Goal: Task Accomplishment & Management: Complete application form

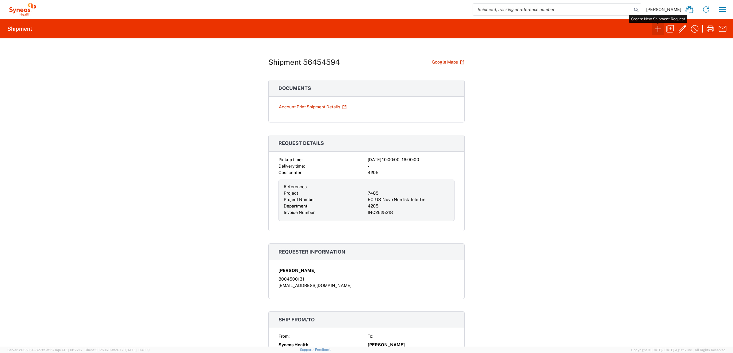
click at [658, 31] on icon "button" at bounding box center [658, 29] width 10 height 10
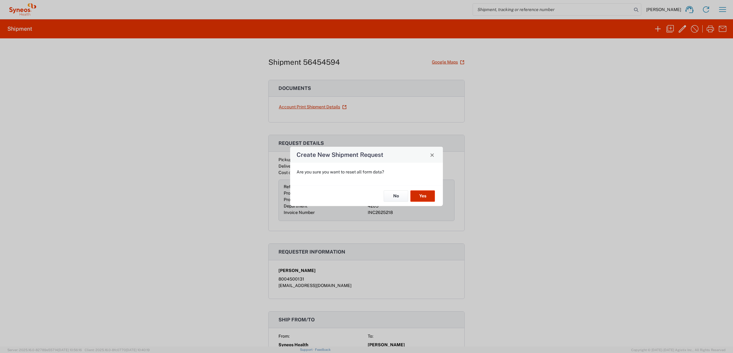
click at [420, 197] on button "Yes" at bounding box center [423, 195] width 25 height 11
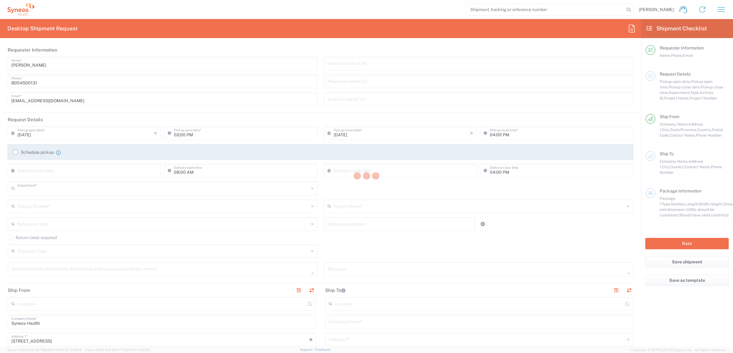
type input "4205"
type input "[US_STATE]"
type input "[GEOGRAPHIC_DATA]"
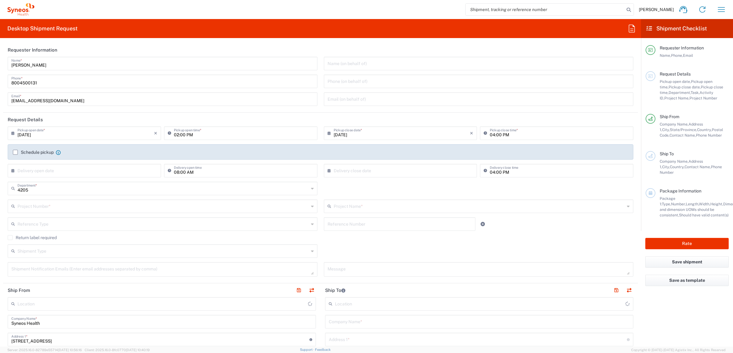
type input "Syneos Health Commercial Servi- [GEOGRAPHIC_DATA] [GEOGRAPHIC_DATA]"
click at [46, 65] on input "[PERSON_NAME]" at bounding box center [162, 63] width 303 height 11
type input "Syneos Deployments"
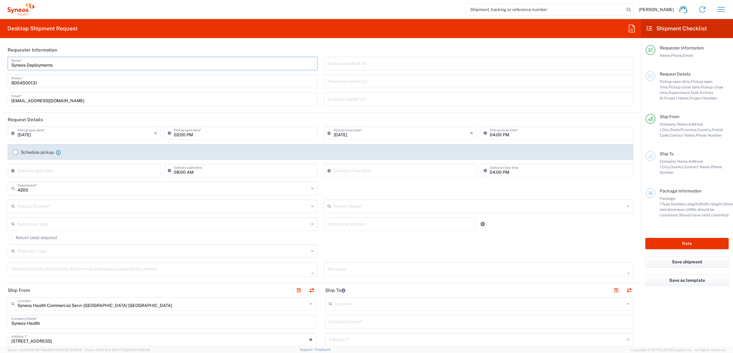
click at [63, 47] on header "Requester Information" at bounding box center [320, 50] width 635 height 14
drag, startPoint x: 59, startPoint y: 65, endPoint x: 36, endPoint y: 57, distance: 24.6
click at [3, 64] on main "Syneos Deployments Name * [PHONE_NUMBER] Phone * [EMAIL_ADDRESS][DOMAIN_NAME] E…" at bounding box center [320, 83] width 635 height 53
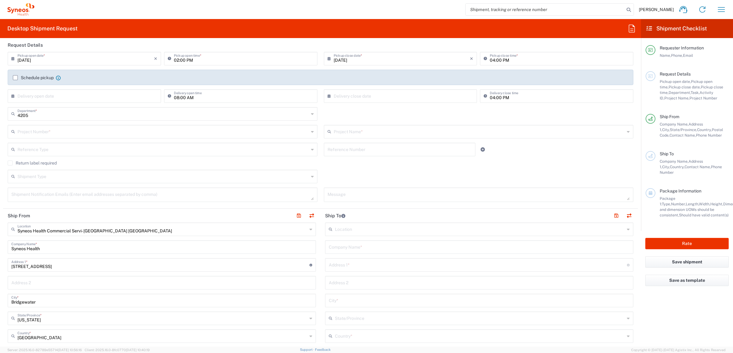
scroll to position [153, 0]
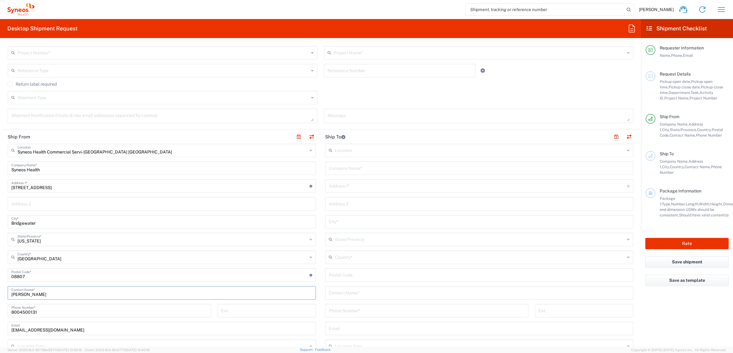
drag, startPoint x: 48, startPoint y: 297, endPoint x: -1, endPoint y: 291, distance: 49.2
click at [0, 291] on html "[PERSON_NAME] Home Shipment estimator Shipment tracking Desktop shipment reques…" at bounding box center [366, 176] width 733 height 353
paste input "Syneos Deployments"
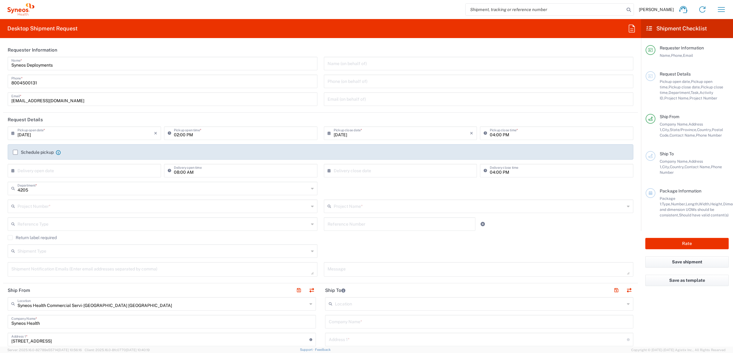
type input "Syneos Deployments"
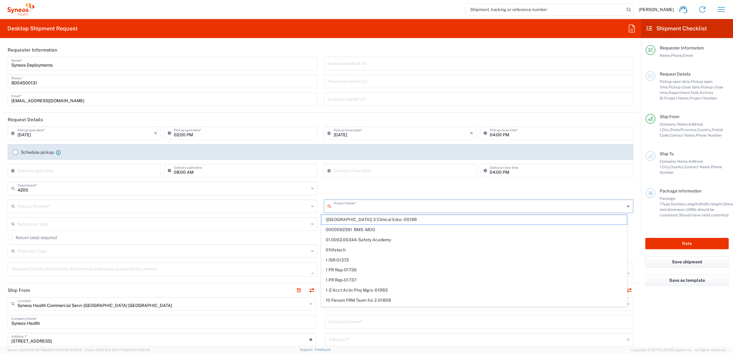
click at [342, 203] on input "text" at bounding box center [479, 205] width 291 height 11
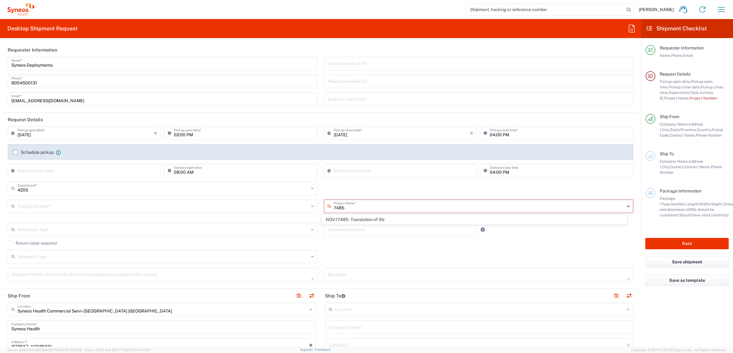
type input "7485"
click at [276, 206] on input "text" at bounding box center [162, 205] width 291 height 11
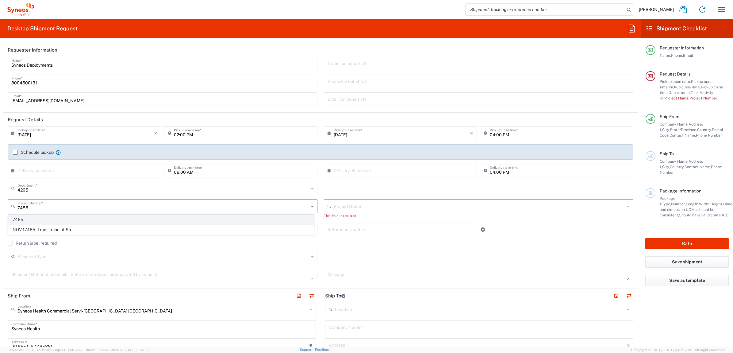
type input "7485"
click at [166, 219] on span "7485" at bounding box center [161, 220] width 306 height 10
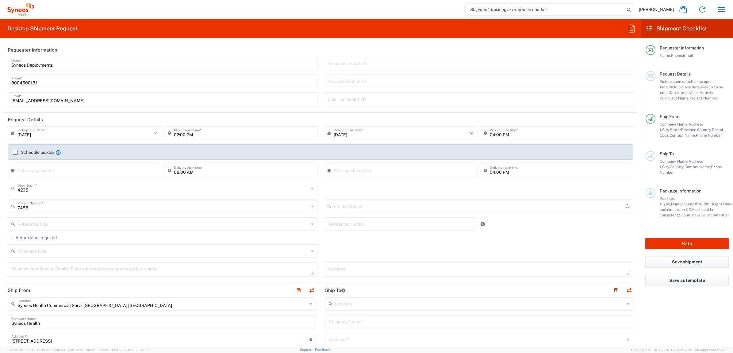
type input "EC-US-Novo Nordisk Tele Tm"
drag, startPoint x: 341, startPoint y: 220, endPoint x: 332, endPoint y: 221, distance: 8.6
click at [341, 221] on input "text" at bounding box center [400, 223] width 144 height 11
paste input "INC2625397"
type input "INC2625397"
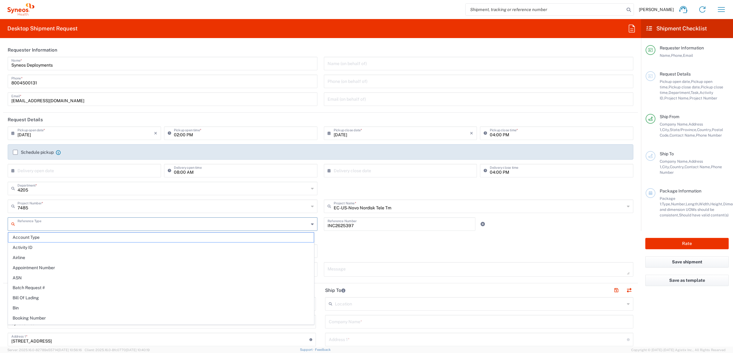
click at [283, 222] on input "text" at bounding box center [162, 223] width 291 height 11
click at [179, 236] on span "Invoice Number" at bounding box center [161, 238] width 306 height 10
type input "Invoice Number"
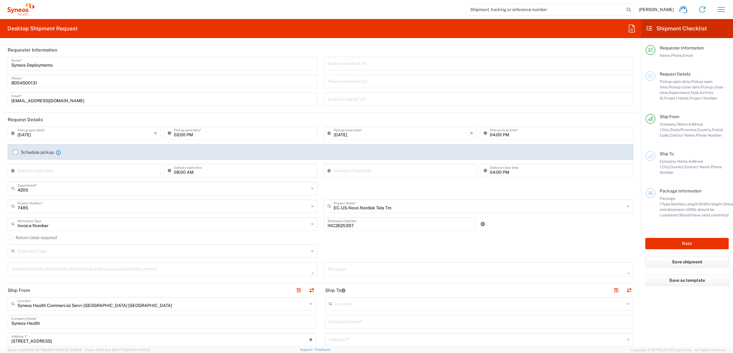
click at [316, 216] on div "7485 Project Number * 7485 NOV-17485 - Translation of Str" at bounding box center [163, 208] width 316 height 18
click at [50, 238] on label "Return label required" at bounding box center [32, 237] width 49 height 5
click at [10, 237] on input "Return label required" at bounding box center [10, 237] width 0 height 0
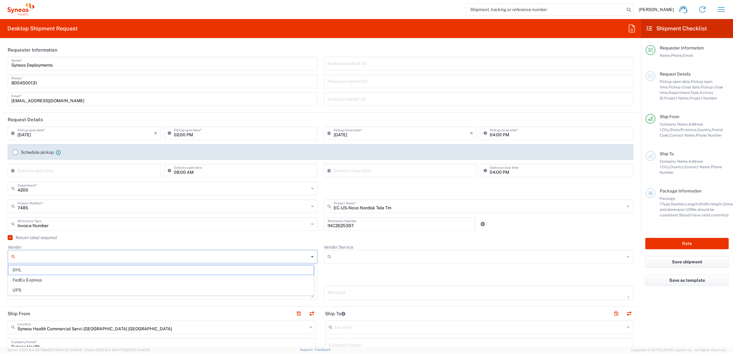
click at [58, 253] on input "Vendor" at bounding box center [162, 257] width 291 height 10
click at [59, 289] on span "UPS" at bounding box center [161, 290] width 306 height 10
type input "UPS"
click at [347, 255] on input "Vendor Service" at bounding box center [479, 257] width 291 height 10
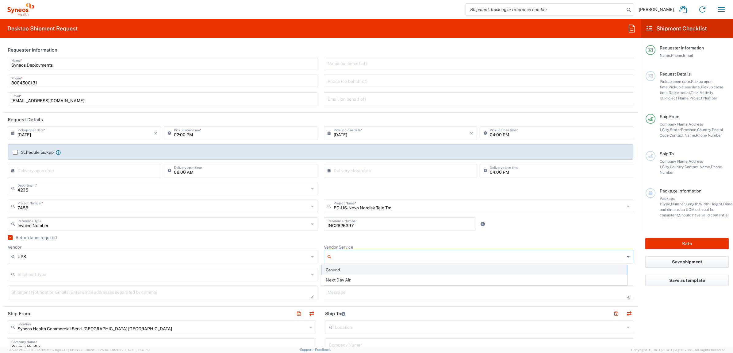
click at [349, 268] on span "Ground" at bounding box center [475, 270] width 306 height 10
type input "Ground"
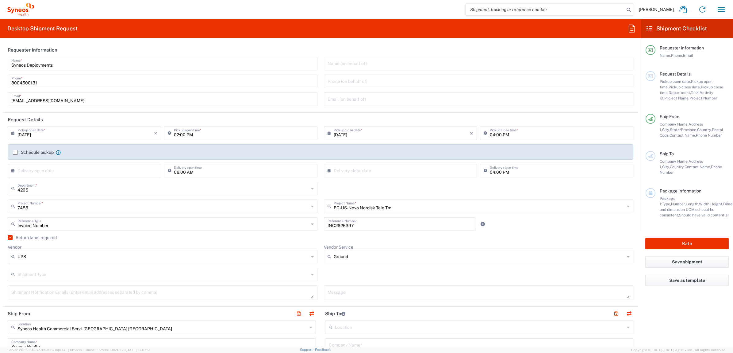
click at [319, 239] on agx-checkbox-control "Return label required" at bounding box center [321, 237] width 626 height 5
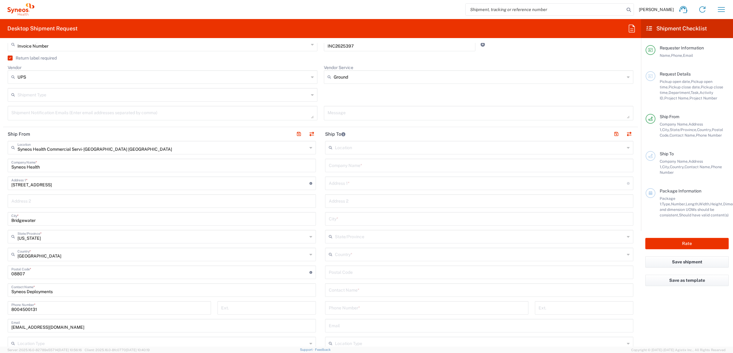
scroll to position [192, 0]
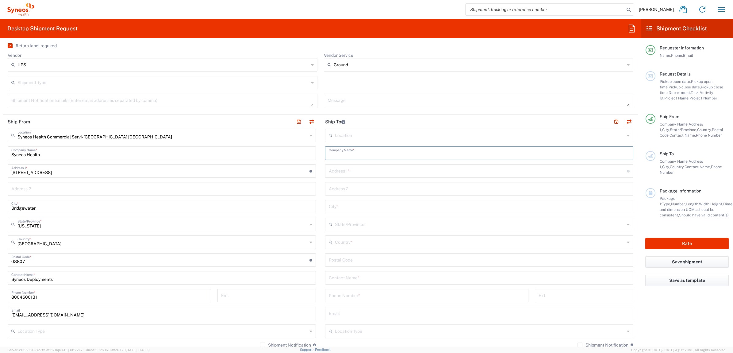
click at [348, 156] on input "text" at bounding box center [479, 152] width 301 height 11
paste input "[PERSON_NAME]"
type input "[PERSON_NAME]"
click at [358, 281] on input "text" at bounding box center [479, 277] width 301 height 11
paste input "[PERSON_NAME]"
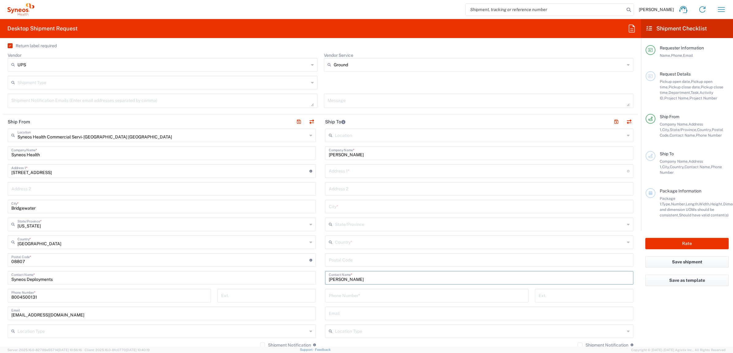
type input "[PERSON_NAME]"
click at [361, 173] on input "text" at bounding box center [478, 170] width 298 height 11
paste input "28510 Beechnut St"
type input "28510 Beechnut St"
click at [355, 258] on input "undefined" at bounding box center [479, 259] width 301 height 11
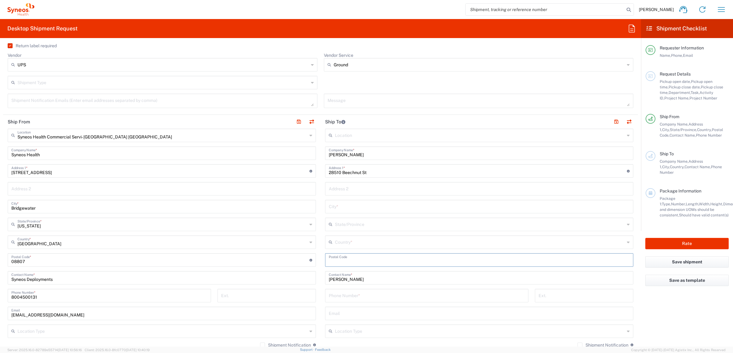
paste input "48141"
type input "48141"
drag, startPoint x: 334, startPoint y: 298, endPoint x: 234, endPoint y: 295, distance: 99.5
click at [334, 298] on input "tel" at bounding box center [427, 295] width 196 height 11
click at [350, 298] on input "tel" at bounding box center [427, 295] width 196 height 11
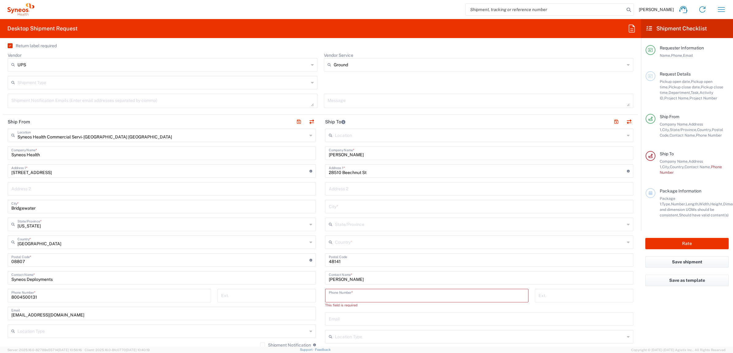
paste input "[PHONE_NUMBER]"
type input "[PHONE_NUMBER]"
click at [350, 242] on input "text" at bounding box center [480, 241] width 290 height 11
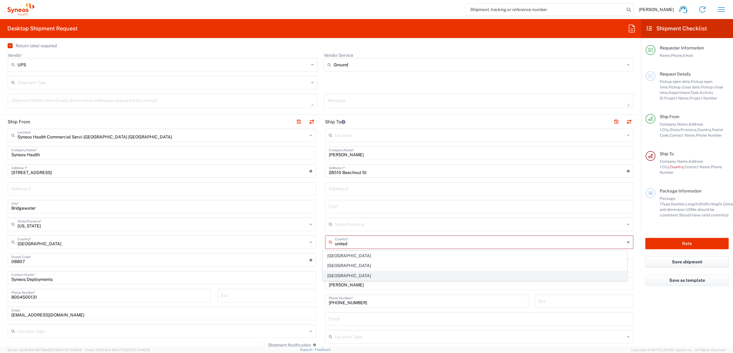
click at [340, 272] on span "[GEOGRAPHIC_DATA]" at bounding box center [475, 276] width 304 height 10
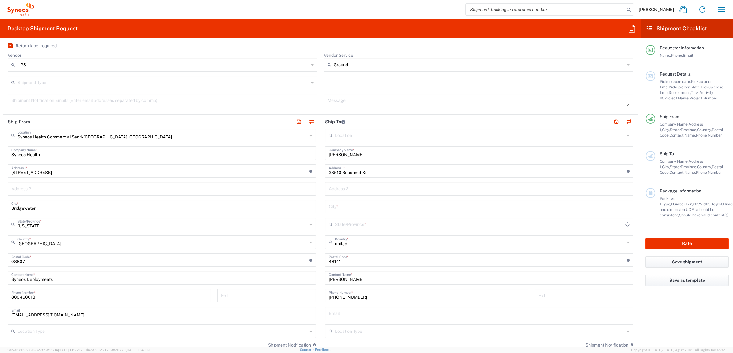
type input "[GEOGRAPHIC_DATA]"
click at [352, 220] on input "text" at bounding box center [480, 223] width 290 height 11
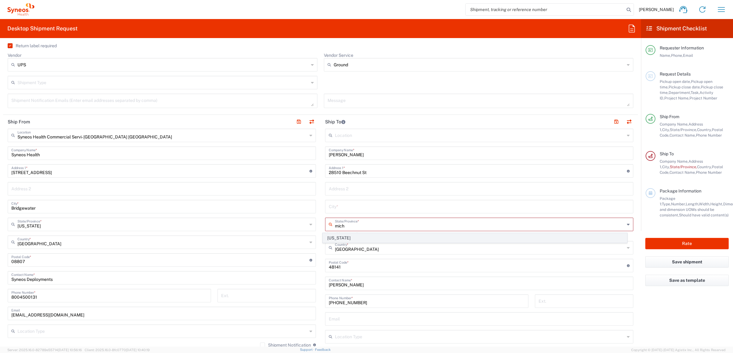
click at [338, 234] on span "[US_STATE]" at bounding box center [475, 238] width 304 height 10
type input "[US_STATE]"
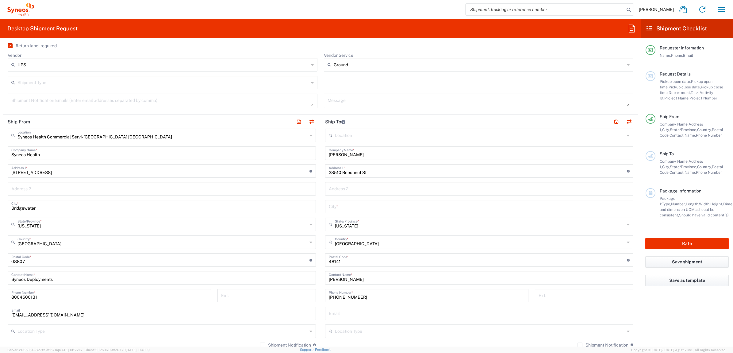
click at [350, 199] on div "Location [PERSON_NAME] LLC-[GEOGRAPHIC_DATA] [GEOGRAPHIC_DATA] [GEOGRAPHIC_DATA…" at bounding box center [479, 258] width 308 height 258
click at [344, 206] on input "text" at bounding box center [479, 206] width 301 height 11
type input "Inkster"
click at [350, 189] on input "text" at bounding box center [479, 188] width 301 height 11
click at [315, 191] on main "Syneos Health Commercial Servi- [GEOGRAPHIC_DATA] [GEOGRAPHIC_DATA] Location Sy…" at bounding box center [162, 258] width 318 height 258
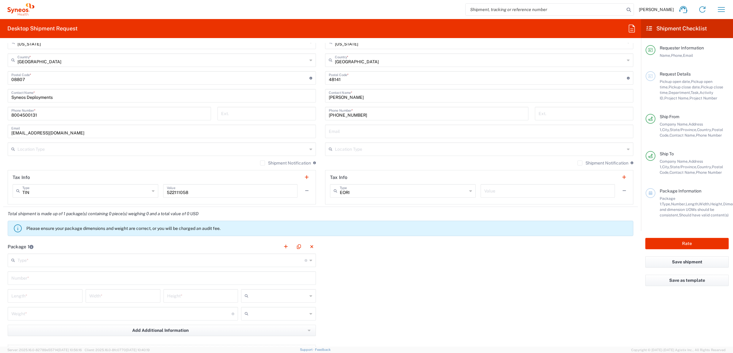
scroll to position [460, 0]
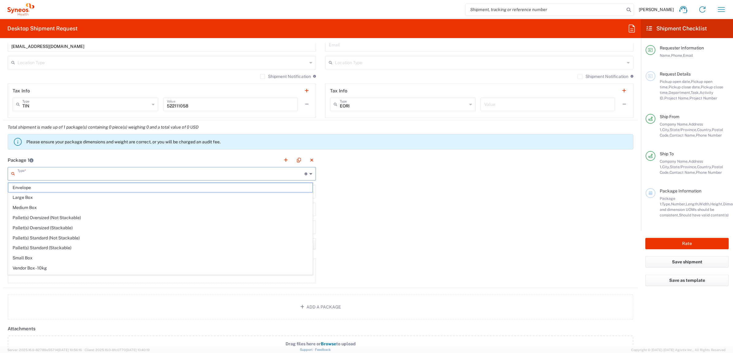
click at [56, 172] on input "text" at bounding box center [160, 173] width 287 height 11
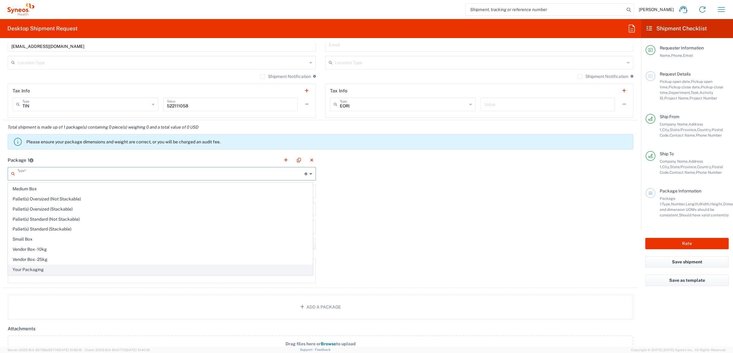
click at [44, 268] on span "Your Packaging" at bounding box center [160, 270] width 304 height 10
type input "Your Packaging"
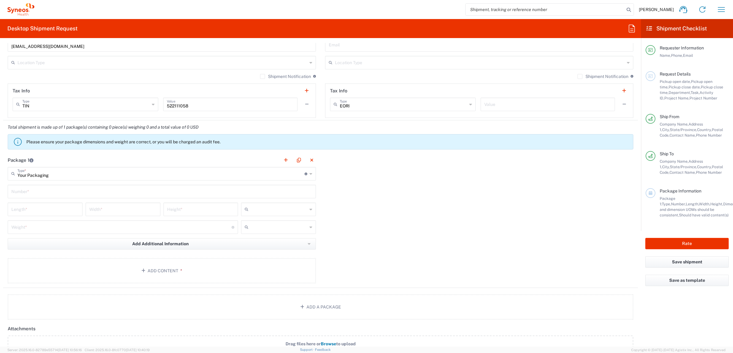
click at [60, 199] on main "Your Packaging Type * Material used to package goods Envelope Large Box Medium …" at bounding box center [162, 226] width 318 height 118
click at [63, 194] on input "text" at bounding box center [161, 191] width 301 height 11
type input "1"
click at [61, 205] on input "number" at bounding box center [45, 208] width 68 height 11
type input "1"
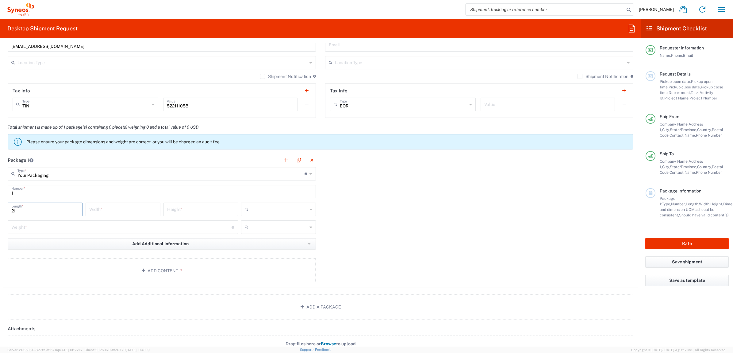
type input "21"
type input "22"
type input "5"
click at [99, 213] on input "22" at bounding box center [123, 208] width 68 height 11
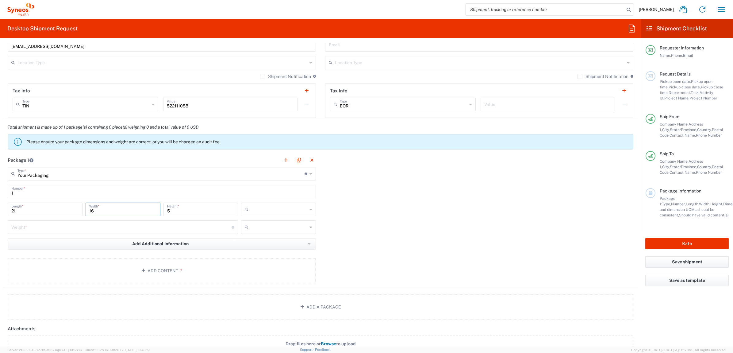
type input "16"
click at [263, 206] on input "text" at bounding box center [279, 209] width 56 height 10
drag, startPoint x: 256, startPoint y: 242, endPoint x: 100, endPoint y: 228, distance: 155.9
click at [255, 242] on span "in" at bounding box center [276, 243] width 73 height 10
type input "in"
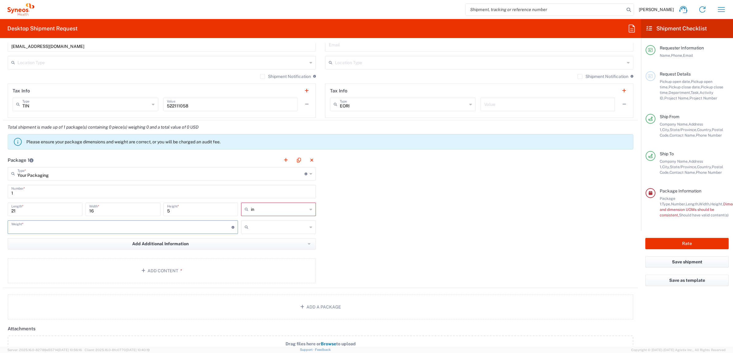
click at [79, 224] on input "number" at bounding box center [121, 226] width 220 height 11
click at [77, 225] on input "number" at bounding box center [121, 226] width 220 height 11
click at [363, 222] on div "Package 1 Your Packaging Type * Material used to package goods Envelope Large B…" at bounding box center [320, 223] width 635 height 140
click at [146, 226] on input "number" at bounding box center [121, 226] width 220 height 11
type input "10"
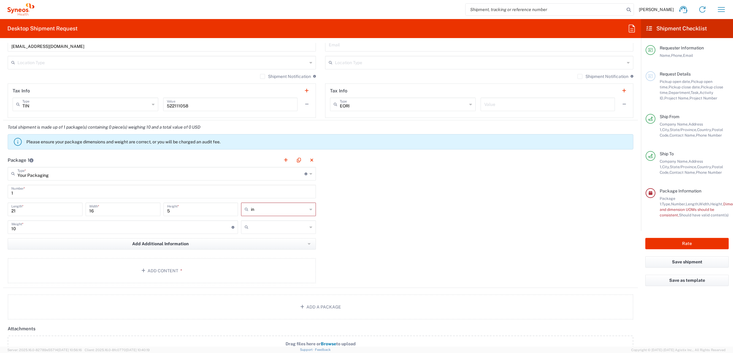
click at [287, 220] on div "in cm ft in" at bounding box center [279, 212] width 78 height 18
click at [289, 227] on input "text" at bounding box center [279, 227] width 56 height 10
click at [280, 247] on span "lbs" at bounding box center [276, 251] width 73 height 10
type input "lbs"
click at [176, 269] on button "Add Content *" at bounding box center [162, 270] width 308 height 25
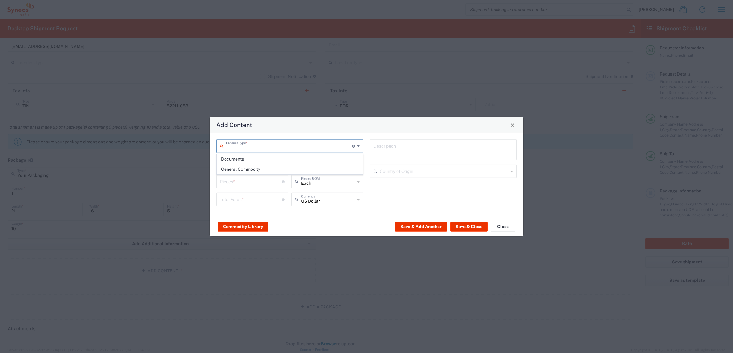
click at [272, 145] on input "text" at bounding box center [289, 145] width 126 height 11
click at [260, 164] on span "Documents" at bounding box center [290, 159] width 146 height 10
type input "Documents"
type input "1"
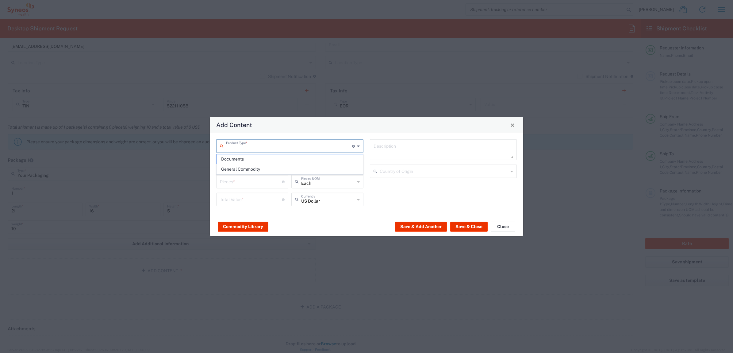
type input "1"
type textarea "Documents"
click at [272, 141] on input "Documents" at bounding box center [289, 145] width 126 height 11
click at [264, 166] on span "General Commodity" at bounding box center [290, 169] width 146 height 10
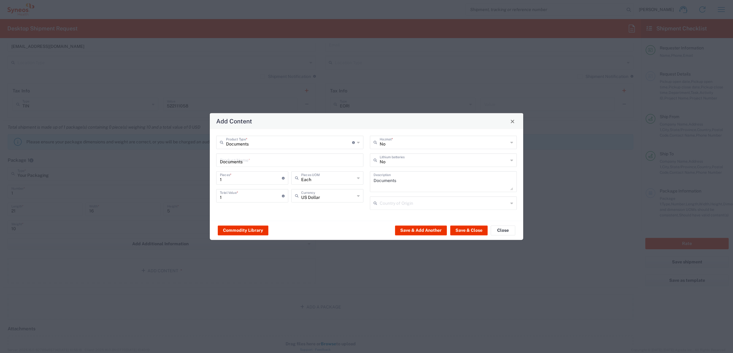
type input "General Commodity"
click at [255, 162] on input "text" at bounding box center [290, 159] width 140 height 11
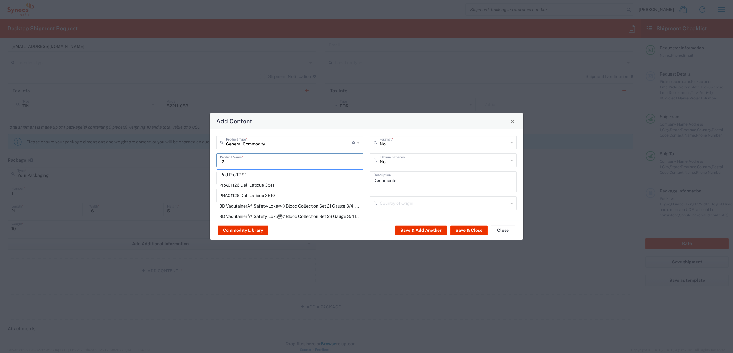
type input "1"
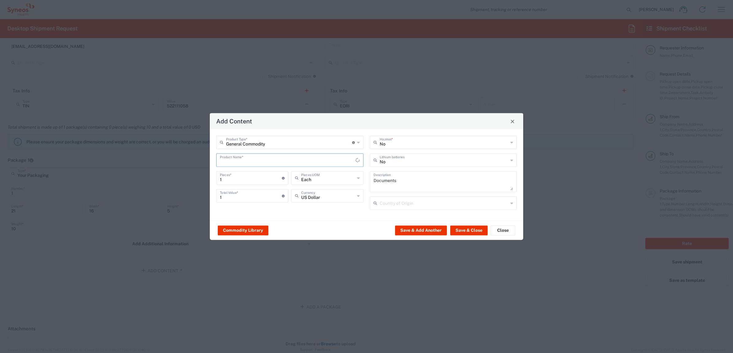
type input "1"
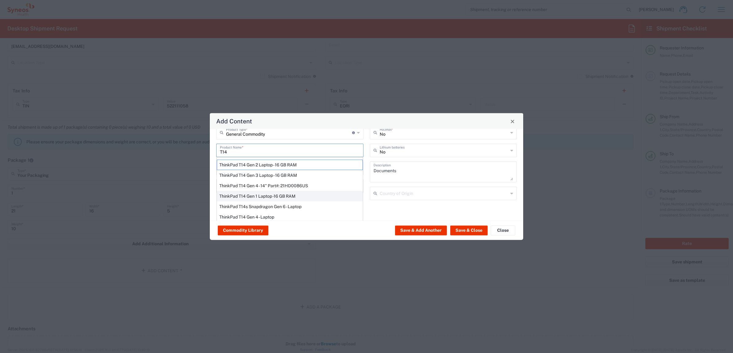
scroll to position [15, 0]
click at [295, 191] on div "ThinkPad T14 Gen 1 Laptop -16 GB RAM" at bounding box center [290, 192] width 146 height 10
type input "ThinkPad T14 Gen 1 Laptop -16 GB RAM"
type textarea "Intel Core i5-10210U- 14"- 512 GB SSD"
type input "[GEOGRAPHIC_DATA]"
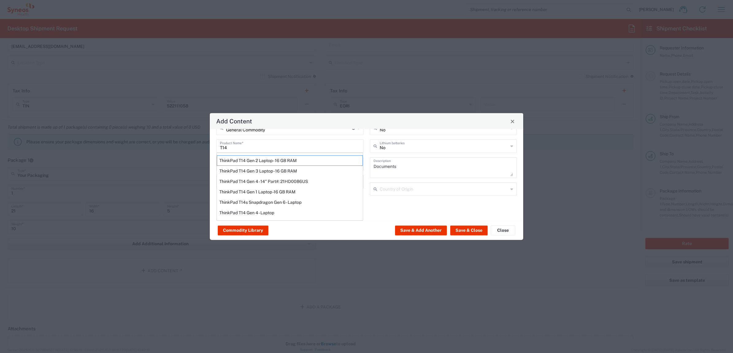
type input "Yes"
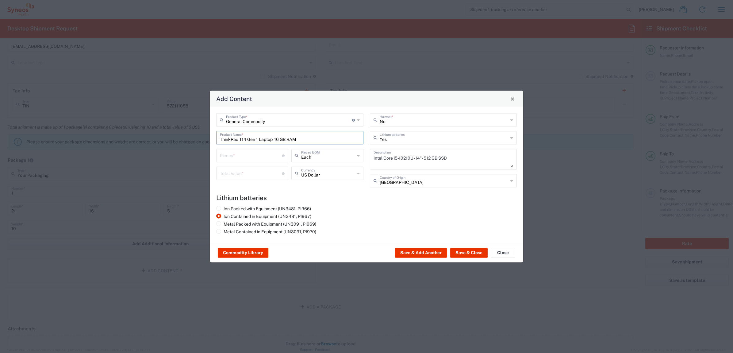
scroll to position [0, 0]
click at [253, 150] on input "number" at bounding box center [251, 155] width 62 height 11
type input "1"
click at [253, 173] on input "number" at bounding box center [251, 173] width 62 height 11
type input "1000"
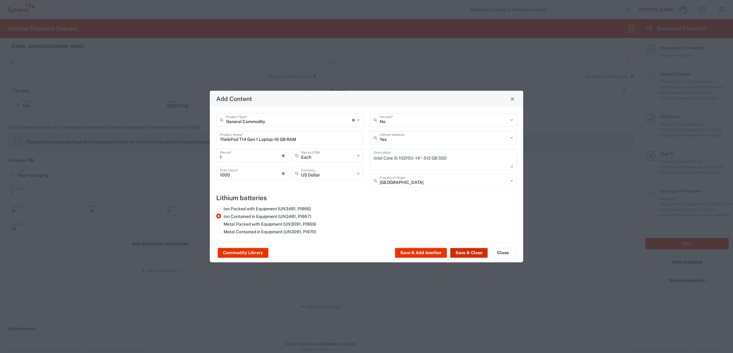
click at [464, 252] on button "Save & Close" at bounding box center [468, 253] width 37 height 10
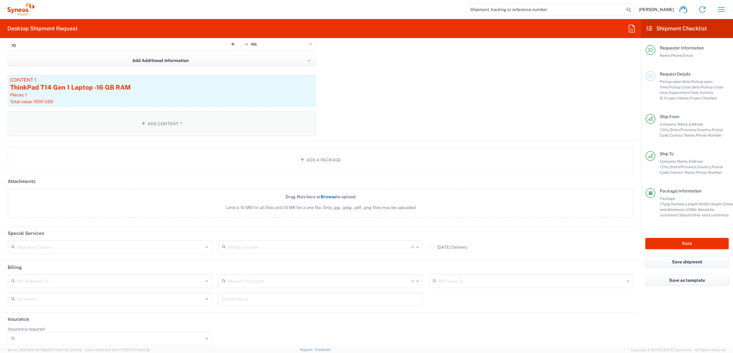
scroll to position [648, 0]
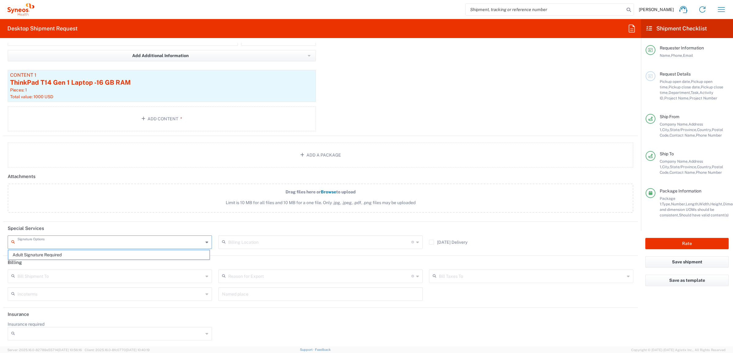
click at [86, 239] on input "text" at bounding box center [110, 241] width 186 height 11
click at [79, 257] on span "Adult Signature Required" at bounding box center [108, 255] width 201 height 10
type input "Adult Signature Required"
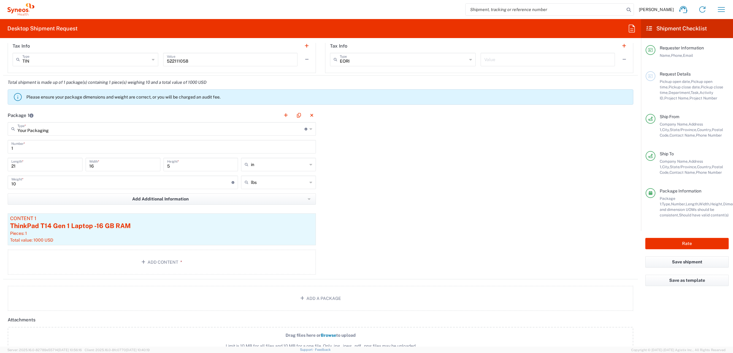
scroll to position [575, 0]
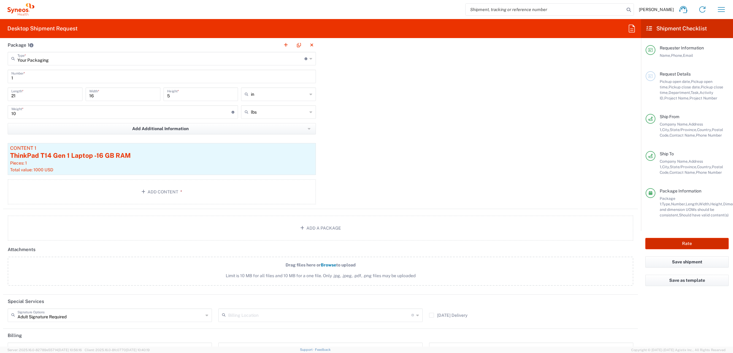
click at [660, 242] on button "Rate" at bounding box center [687, 243] width 83 height 11
type input "7485"
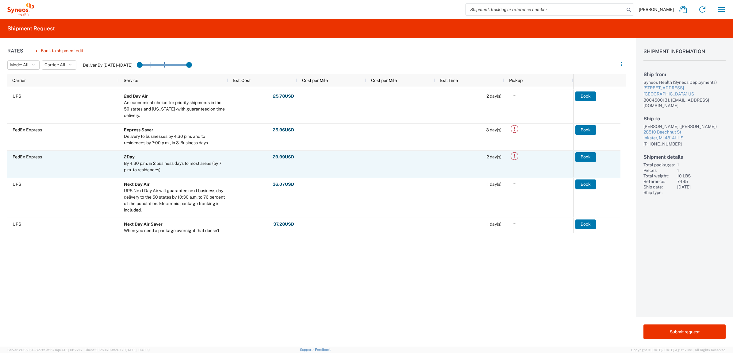
scroll to position [77, 0]
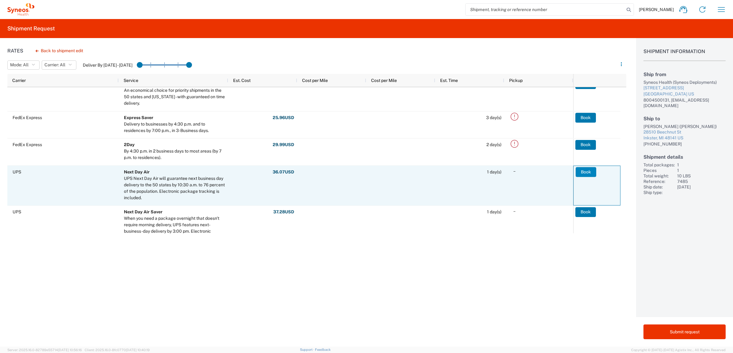
click at [583, 172] on button "Book" at bounding box center [586, 172] width 21 height 10
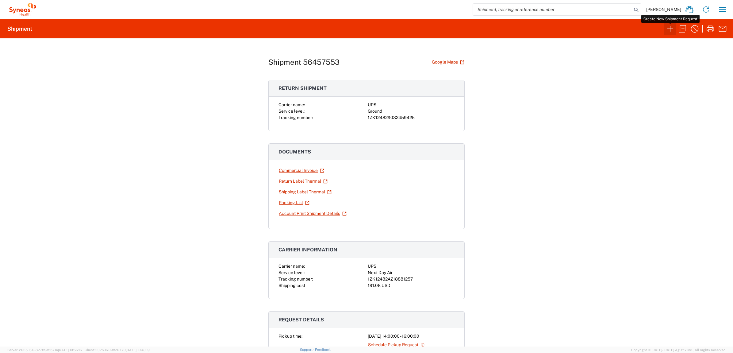
click at [671, 25] on icon "button" at bounding box center [671, 29] width 10 height 10
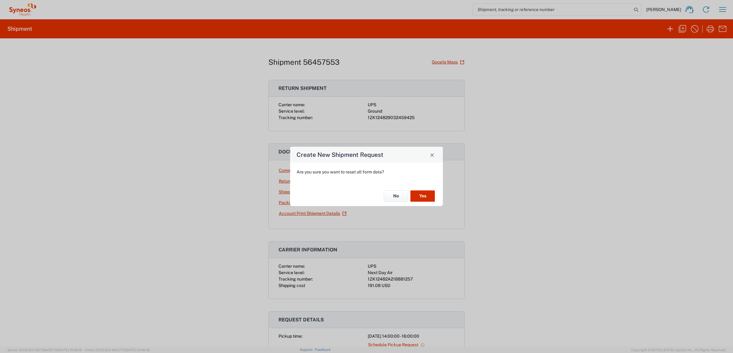
click at [422, 197] on button "Yes" at bounding box center [423, 195] width 25 height 11
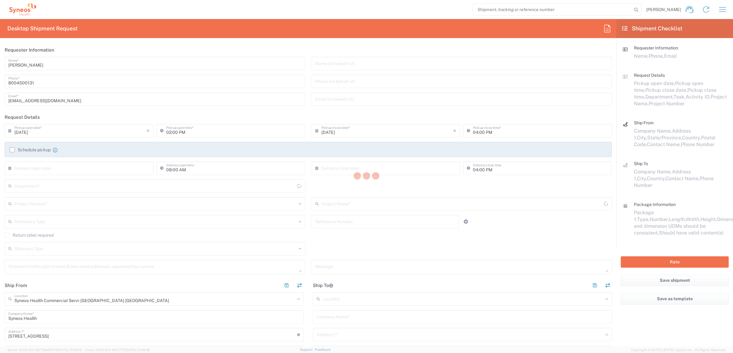
type input "4205"
type input "[US_STATE]"
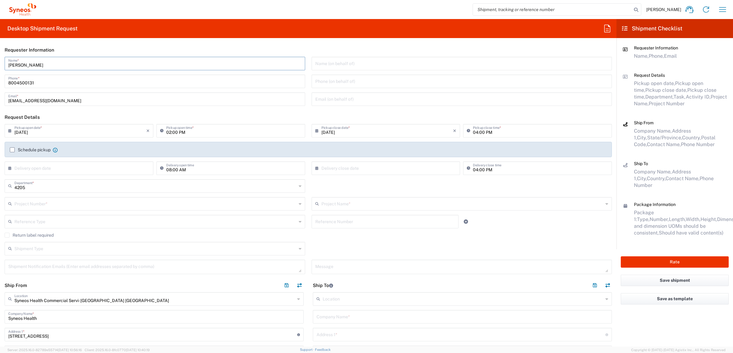
drag, startPoint x: 54, startPoint y: 65, endPoint x: 6, endPoint y: 63, distance: 48.2
click at [6, 63] on div "[PERSON_NAME] Name *" at bounding box center [155, 64] width 301 height 14
type input "Syneos Deployments"
click at [91, 44] on header "Requester Information" at bounding box center [308, 50] width 617 height 14
drag, startPoint x: 31, startPoint y: 64, endPoint x: 1, endPoint y: 63, distance: 30.1
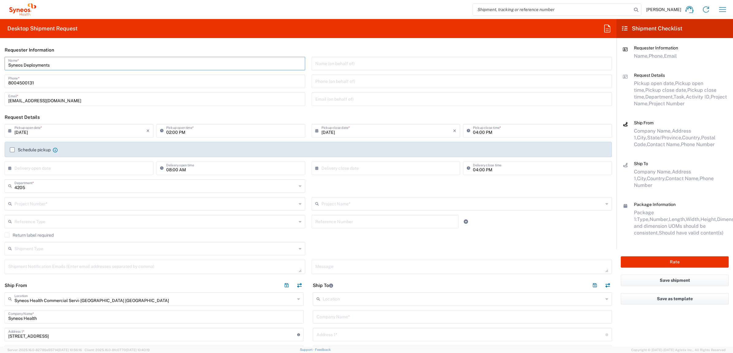
click at [1, 63] on main "Syneos Deployments Name * [PHONE_NUMBER] Phone * [EMAIL_ADDRESS][DOMAIN_NAME] E…" at bounding box center [308, 83] width 617 height 53
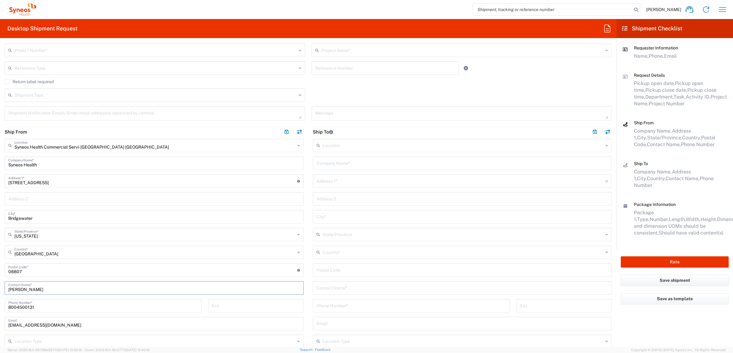
drag, startPoint x: 48, startPoint y: 291, endPoint x: -6, endPoint y: 293, distance: 54.1
click at [0, 293] on html "[PERSON_NAME] Home Shipment estimator Shipment tracking Desktop shipment reques…" at bounding box center [366, 176] width 733 height 353
paste input "Syneos Deployments"
type input "Syneos Deployments"
click at [308, 236] on main "Location [PERSON_NAME] LLC-[GEOGRAPHIC_DATA] [GEOGRAPHIC_DATA] [GEOGRAPHIC_DATA…" at bounding box center [462, 266] width 308 height 255
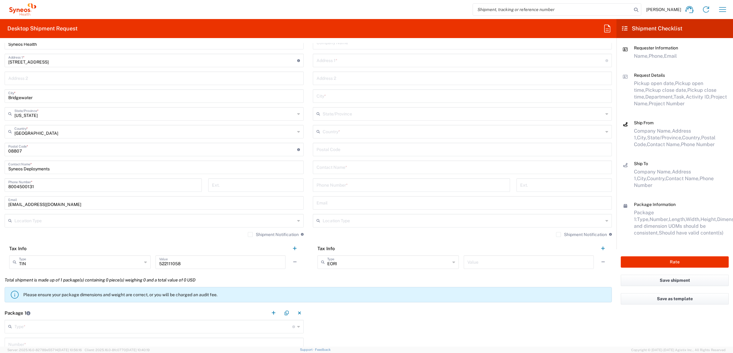
scroll to position [192, 0]
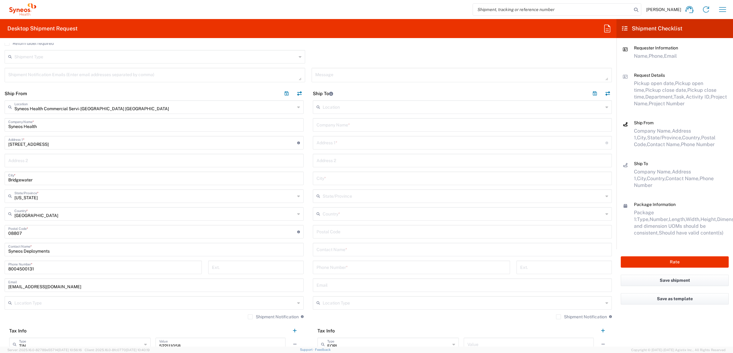
click at [336, 123] on input "text" at bounding box center [463, 124] width 292 height 11
paste input "[PERSON_NAME]"
type input "[PERSON_NAME]"
click at [330, 250] on input "text" at bounding box center [463, 249] width 292 height 11
paste input "[PERSON_NAME]"
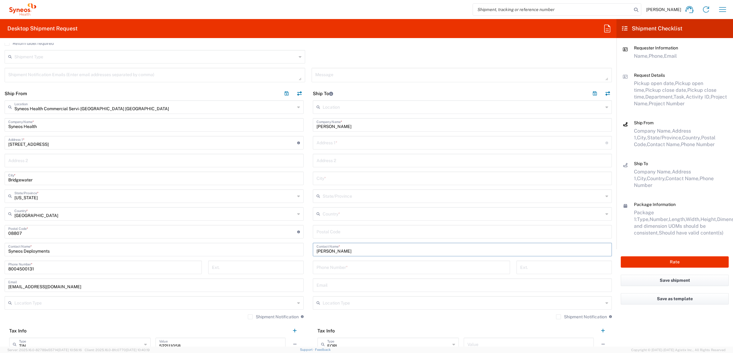
type input "[PERSON_NAME]"
click at [339, 140] on input "text" at bounding box center [461, 142] width 289 height 11
paste input "[STREET_ADDRESS]"
type input "[STREET_ADDRESS]"
click at [329, 230] on input "undefined" at bounding box center [463, 231] width 292 height 11
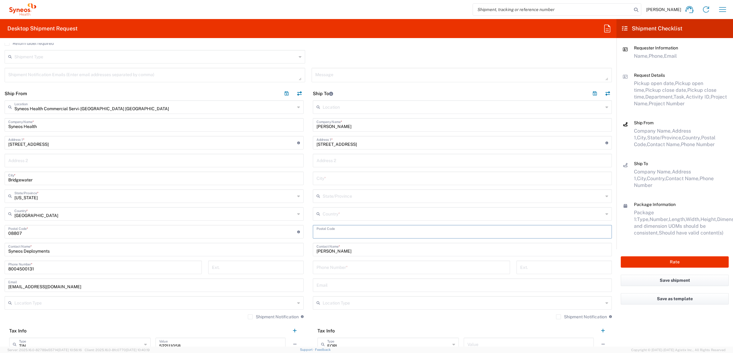
paste input "08324"
type input "08324"
click at [338, 268] on input "tel" at bounding box center [412, 266] width 190 height 11
paste input "[PHONE_NUMBER]"
type input "[PHONE_NUMBER]"
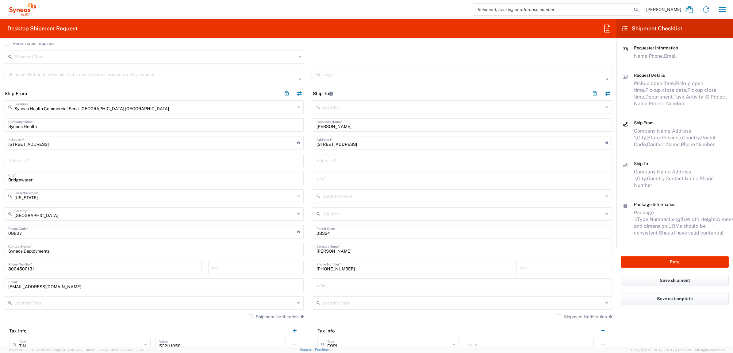
click at [308, 268] on main "Location [PERSON_NAME] LLC-[GEOGRAPHIC_DATA] [GEOGRAPHIC_DATA] [GEOGRAPHIC_DATA…" at bounding box center [462, 227] width 308 height 255
click at [323, 207] on div "Country *" at bounding box center [462, 214] width 299 height 14
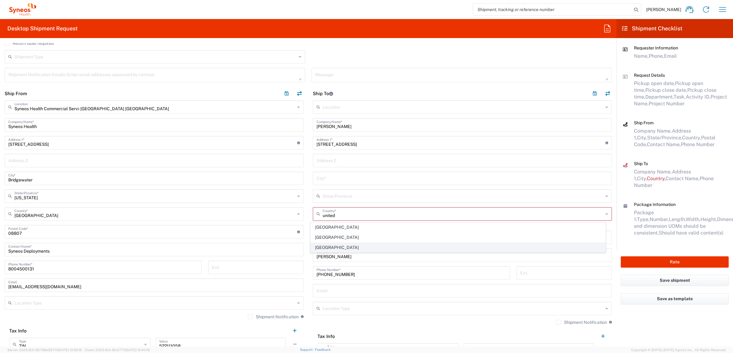
click at [319, 246] on span "[GEOGRAPHIC_DATA]" at bounding box center [458, 248] width 295 height 10
type input "[GEOGRAPHIC_DATA]"
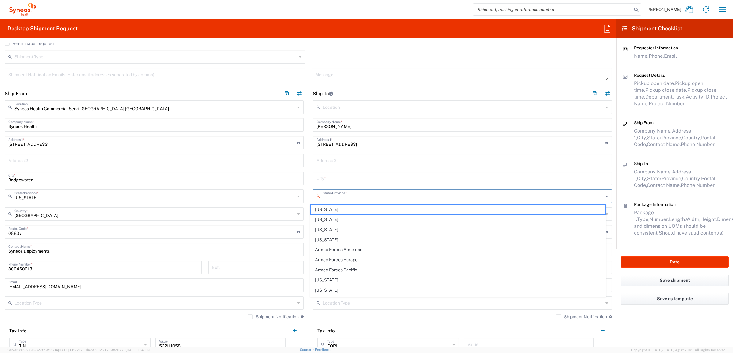
click at [323, 197] on input "text" at bounding box center [463, 195] width 281 height 11
click at [318, 217] on span "[US_STATE]" at bounding box center [458, 220] width 295 height 10
type input "[US_STATE]"
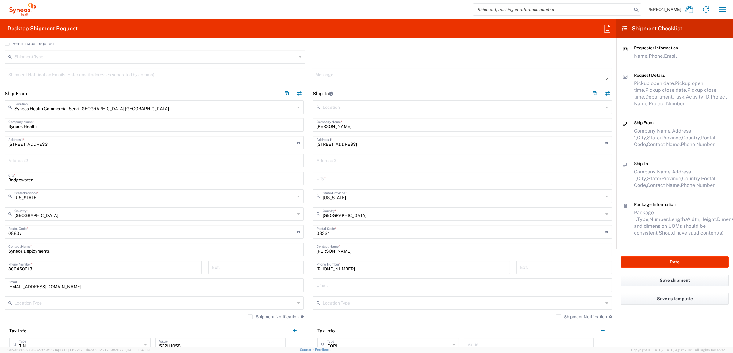
click at [328, 176] on input "text" at bounding box center [463, 177] width 292 height 11
paste input "[PERSON_NAME] Ville"
type input "[PERSON_NAME] Ville"
click at [308, 160] on main "Location [PERSON_NAME] LLC-[GEOGRAPHIC_DATA] [GEOGRAPHIC_DATA] [GEOGRAPHIC_DATA…" at bounding box center [462, 227] width 308 height 255
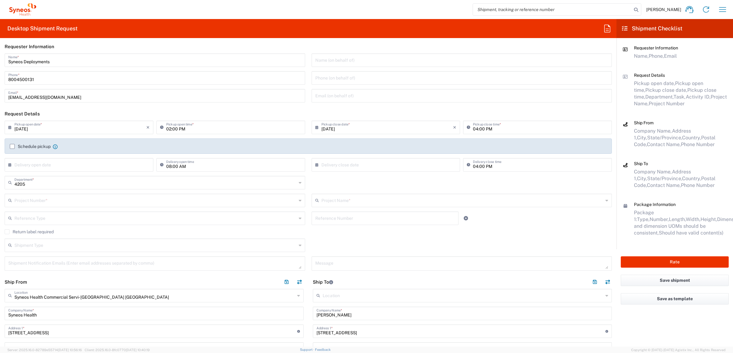
scroll to position [0, 0]
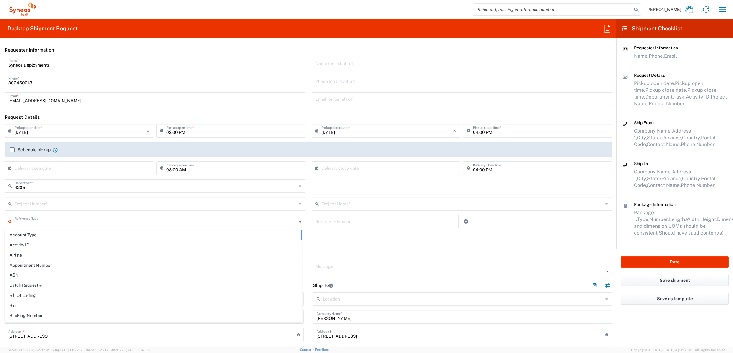
click at [217, 217] on input "text" at bounding box center [155, 221] width 282 height 11
click at [212, 233] on span "Invoice Number" at bounding box center [153, 235] width 296 height 10
type input "Invoice Number"
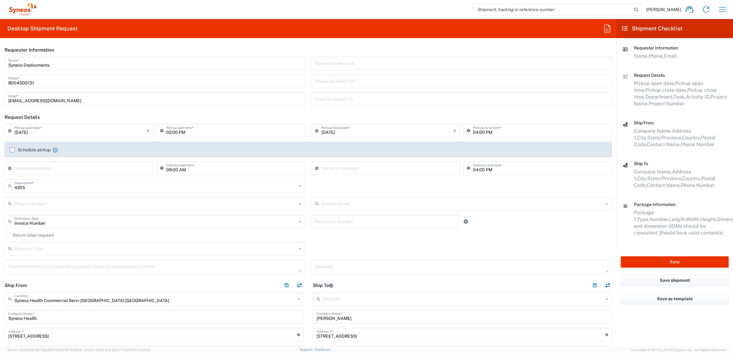
click at [319, 214] on div "Project Name * ([GEOGRAPHIC_DATA]) 3 Clinical Educ-00198 0000092391 BMS - MDO 0…" at bounding box center [461, 206] width 307 height 18
click at [324, 217] on input "text" at bounding box center [385, 221] width 140 height 11
paste input "INC2625349"
type input "INC2625349"
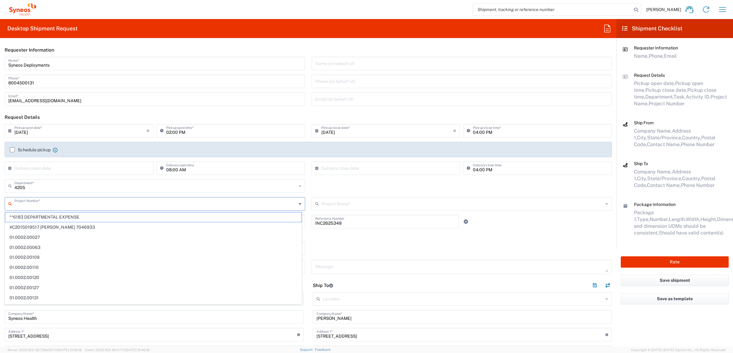
click at [127, 205] on input "text" at bounding box center [155, 203] width 282 height 11
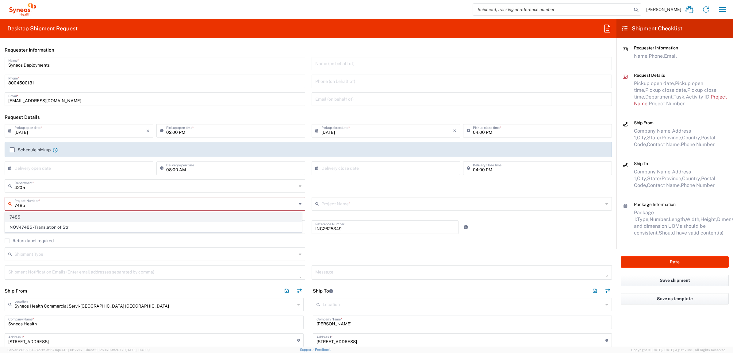
type input "7485"
click at [65, 216] on span "7485" at bounding box center [153, 217] width 296 height 10
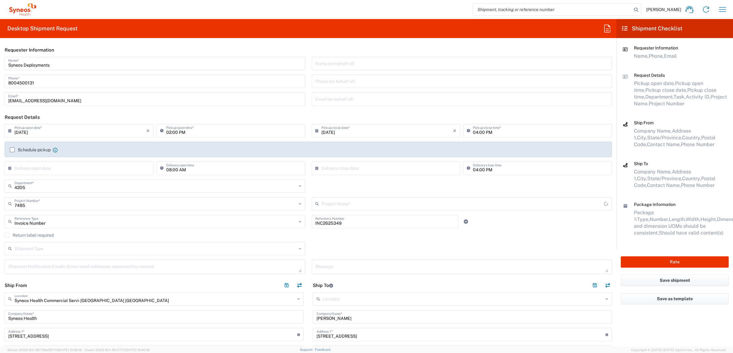
type input "EC-US-Novo Nordisk Tele Tm"
click at [304, 193] on div "4205 Department * 4205 3000 3100 3109 3110 3111 3112 3125 3130 3135 3136 3150 3…" at bounding box center [155, 188] width 307 height 18
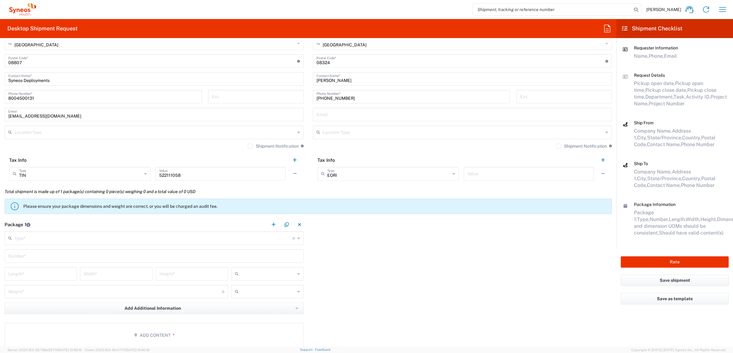
scroll to position [422, 0]
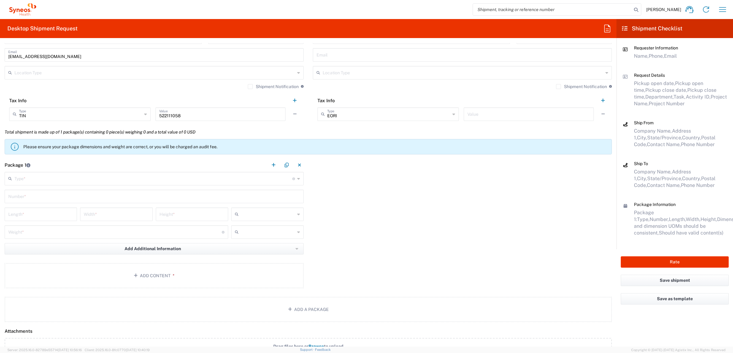
click at [38, 173] on input "text" at bounding box center [153, 178] width 278 height 11
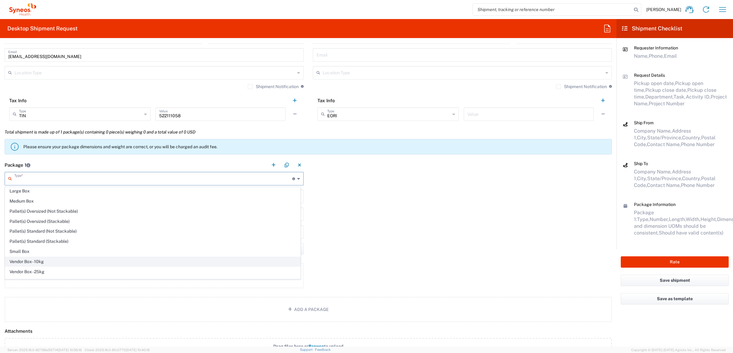
scroll to position [20, 0]
click at [44, 273] on span "Your Packaging" at bounding box center [152, 274] width 295 height 10
type input "Your Packaging"
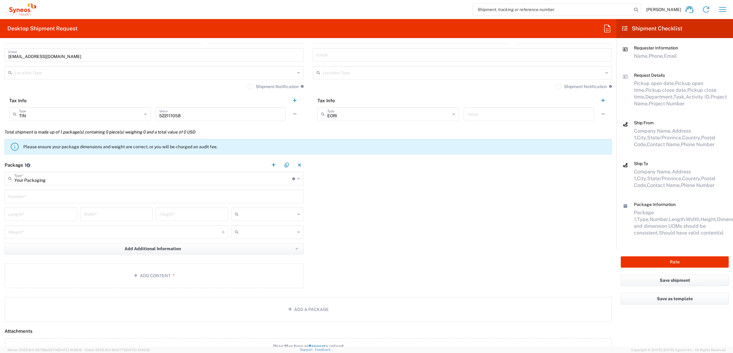
click at [57, 196] on input "text" at bounding box center [154, 196] width 292 height 11
type input "1"
click at [49, 214] on input "number" at bounding box center [40, 213] width 65 height 11
type input "15"
type input "12.5"
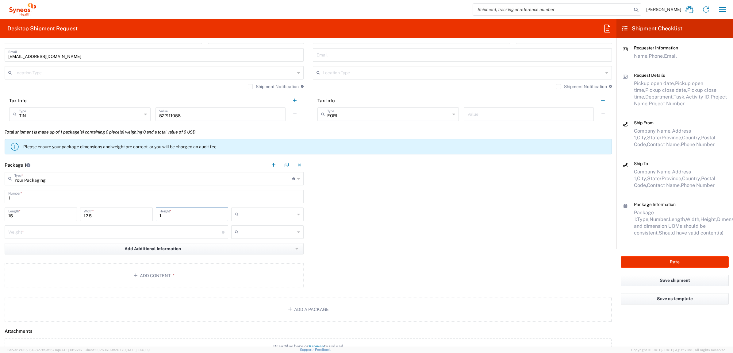
type input "1"
click at [281, 210] on input "text" at bounding box center [268, 214] width 54 height 10
click at [247, 247] on span "in" at bounding box center [265, 248] width 71 height 10
type input "in"
click at [38, 234] on input "number" at bounding box center [115, 231] width 214 height 11
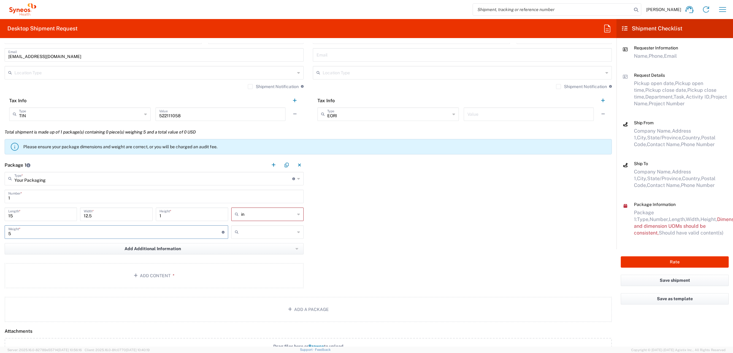
type input "5"
click at [261, 232] on input "text" at bounding box center [268, 232] width 54 height 10
click at [249, 252] on span "lbs" at bounding box center [265, 256] width 71 height 10
type input "lbs"
click at [186, 280] on button "Add Content *" at bounding box center [154, 275] width 299 height 25
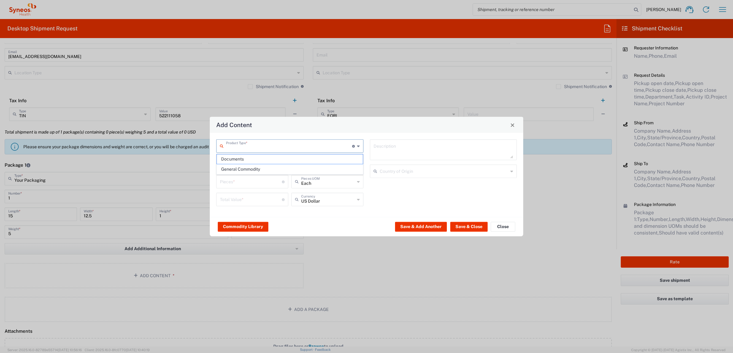
click at [258, 144] on input "text" at bounding box center [289, 145] width 126 height 11
click at [252, 171] on span "General Commodity" at bounding box center [290, 169] width 146 height 10
type input "General Commodity"
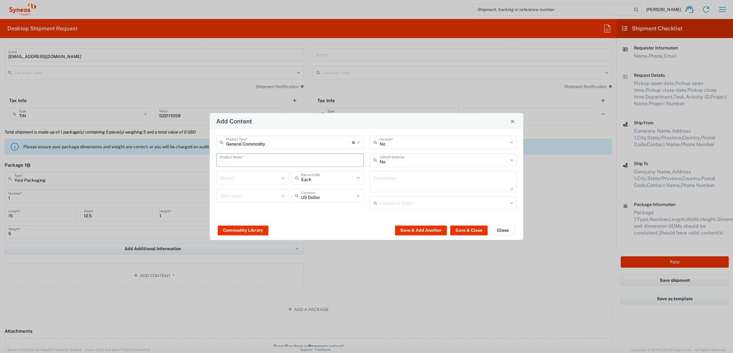
click at [252, 160] on input "text" at bounding box center [290, 159] width 140 height 11
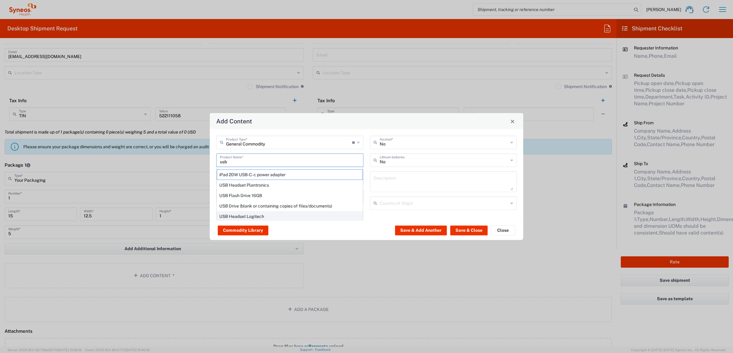
click at [254, 215] on div "USB Headset Logitech" at bounding box center [290, 216] width 146 height 10
type input "USB Headset Logitech"
type textarea "Logitech H570e Wired Headset, Mono Headphones with Noise-Cancelling Microphone,…"
type input "[GEOGRAPHIC_DATA]"
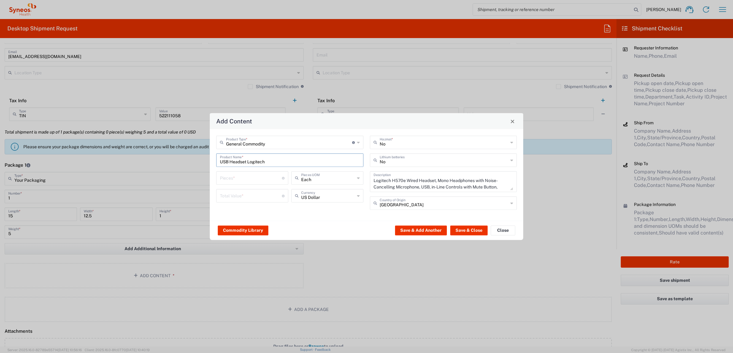
click at [246, 174] on input "number" at bounding box center [251, 177] width 62 height 11
type input "1"
click at [246, 198] on input "number" at bounding box center [251, 195] width 62 height 11
type input "50"
click at [461, 230] on button "Save & Close" at bounding box center [468, 230] width 37 height 10
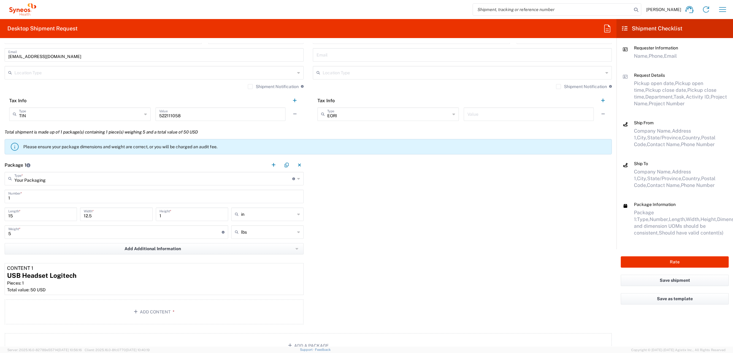
click at [314, 196] on div "Package 1 Your Packaging Type * Material used to package goods Envelope Large B…" at bounding box center [308, 242] width 617 height 168
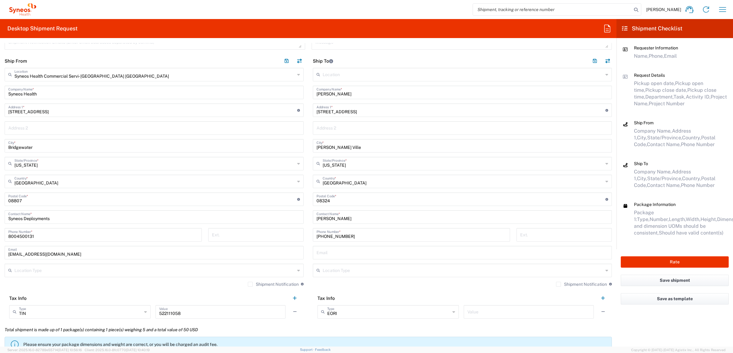
scroll to position [230, 0]
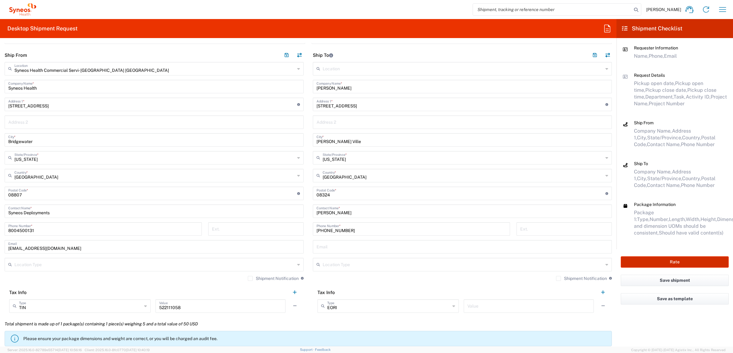
click at [649, 261] on button "Rate" at bounding box center [675, 261] width 108 height 11
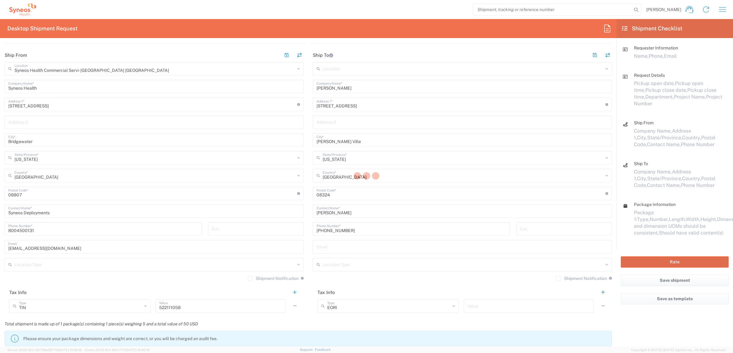
type input "7485"
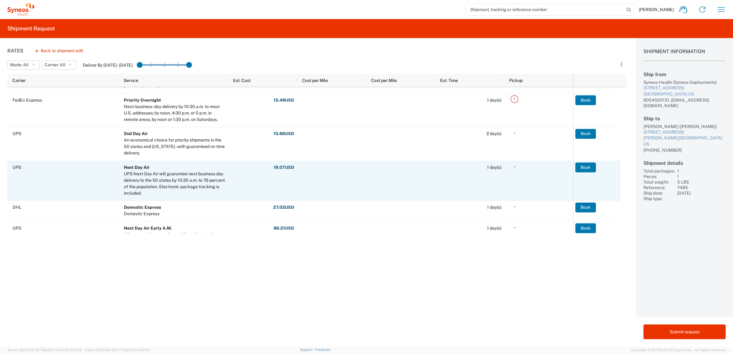
scroll to position [153, 0]
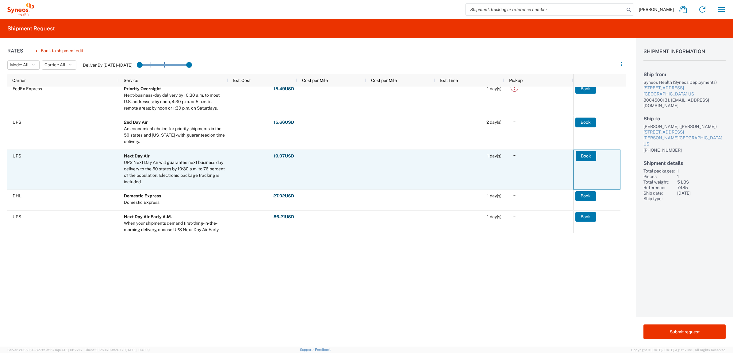
click at [588, 154] on button "Book" at bounding box center [586, 156] width 21 height 10
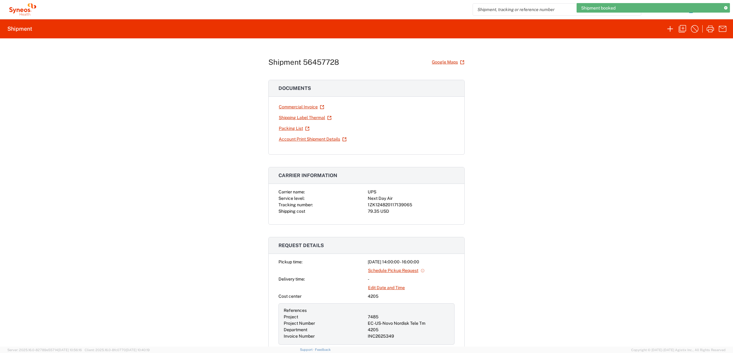
click at [726, 8] on icon at bounding box center [725, 7] width 3 height 3
click at [724, 10] on icon "button" at bounding box center [723, 10] width 10 height 10
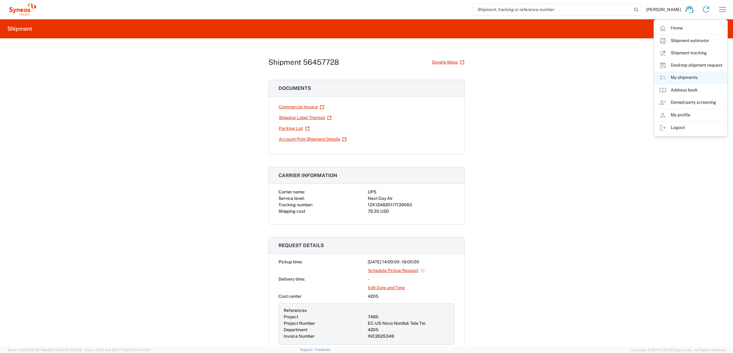
click at [684, 74] on link "My shipments" at bounding box center [690, 77] width 73 height 12
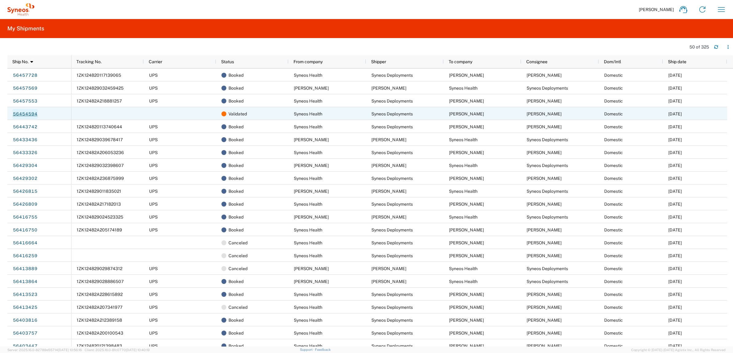
click at [28, 114] on link "56454594" at bounding box center [25, 114] width 25 height 10
